Goal: Navigation & Orientation: Find specific page/section

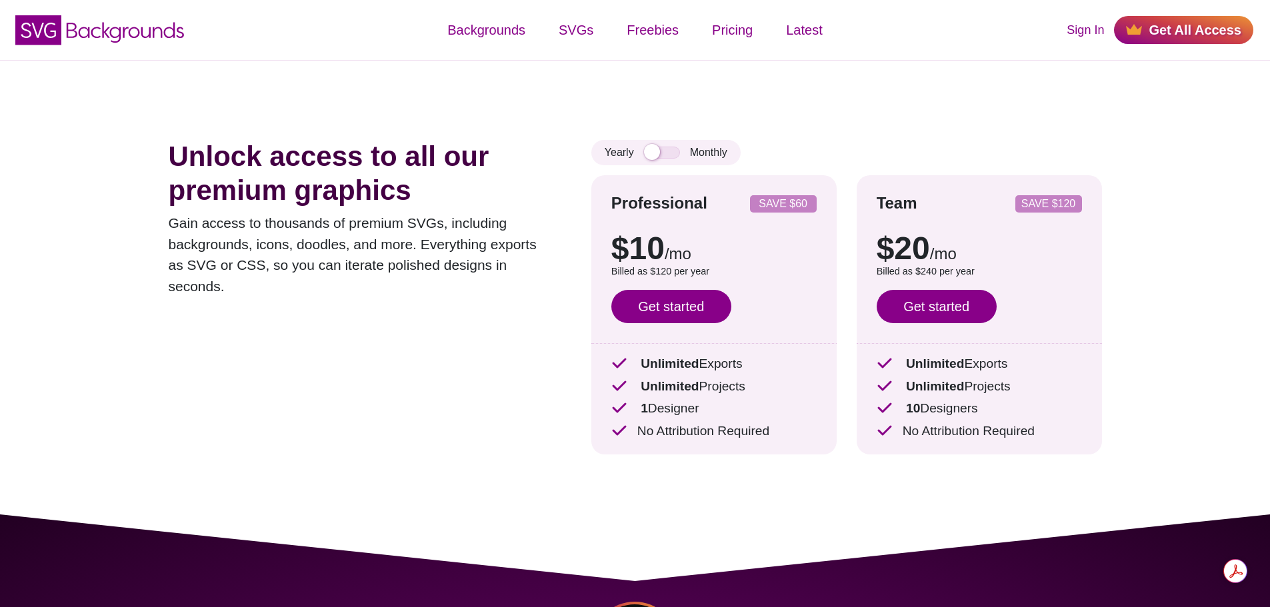
click at [493, 353] on div "Unlock access to all our premium graphics Gain access to thousands of premium S…" at bounding box center [360, 307] width 383 height 335
click at [654, 151] on input "checkbox" at bounding box center [662, 153] width 36 height 12
click at [675, 154] on input "checkbox" at bounding box center [662, 153] width 36 height 12
click at [653, 153] on input "checkbox" at bounding box center [662, 153] width 36 height 12
click at [679, 152] on input "checkbox" at bounding box center [662, 153] width 36 height 12
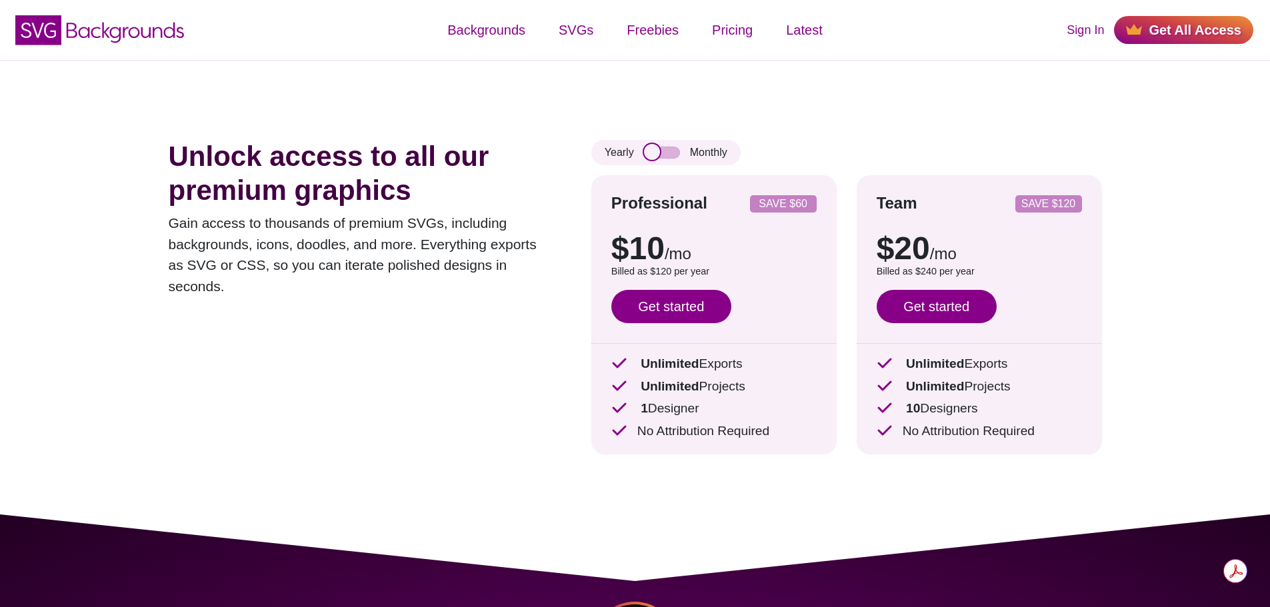
click at [671, 151] on input "checkbox" at bounding box center [662, 153] width 36 height 12
checkbox input "false"
click at [715, 95] on div "Unlock access to all our premium graphics Gain access to thousands of premium S…" at bounding box center [635, 287] width 1013 height 455
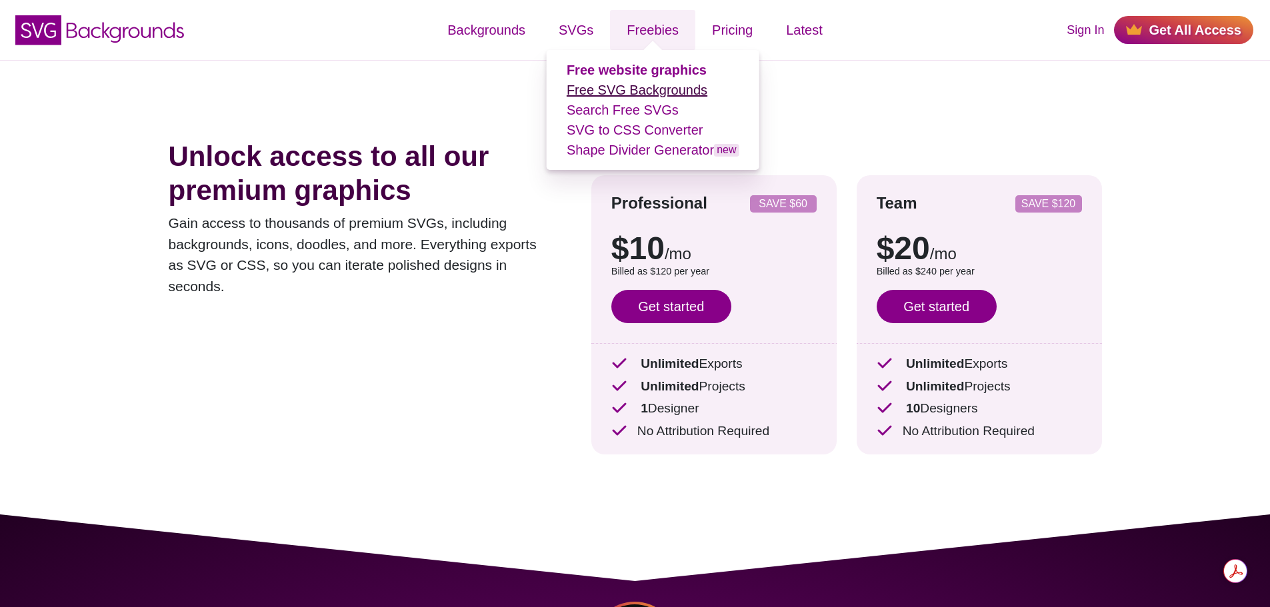
click at [631, 90] on link "Free SVG Backgrounds" at bounding box center [637, 90] width 141 height 15
click at [615, 153] on link "Shape Divider Generator new" at bounding box center [653, 150] width 173 height 15
